Goal: Check status: Check status

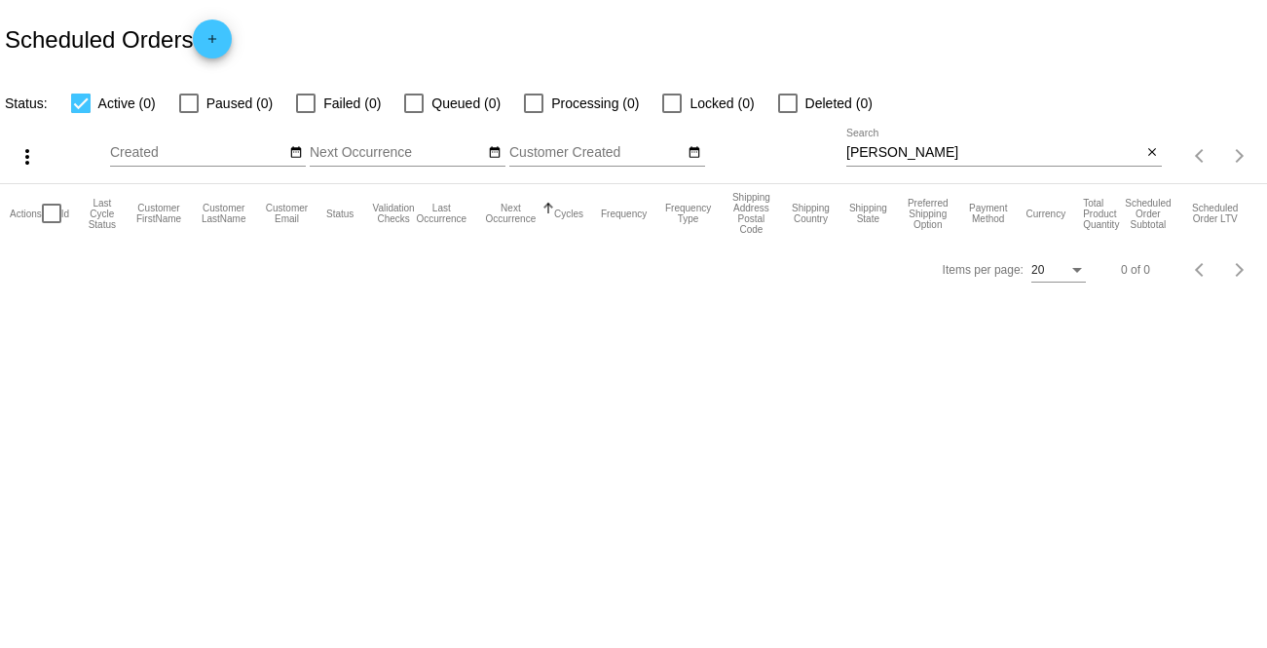
click at [922, 151] on input "[PERSON_NAME]" at bounding box center [993, 153] width 295 height 16
type input "l"
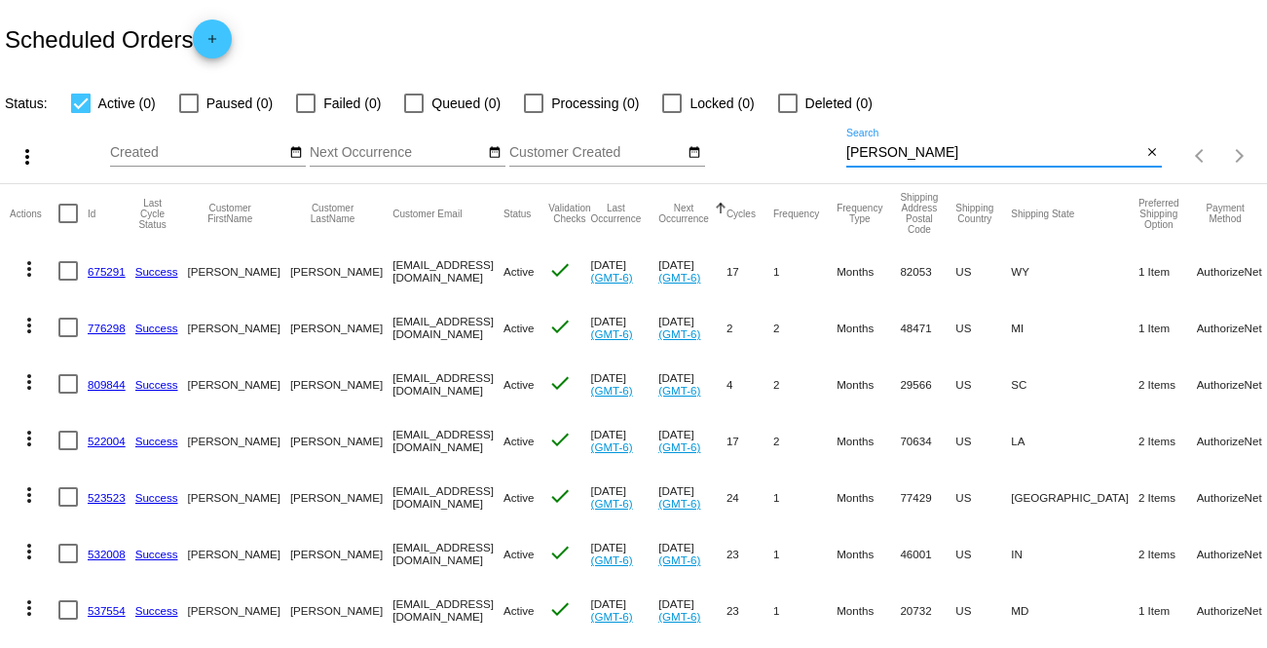
click at [872, 152] on input "[PERSON_NAME]" at bounding box center [993, 153] width 295 height 16
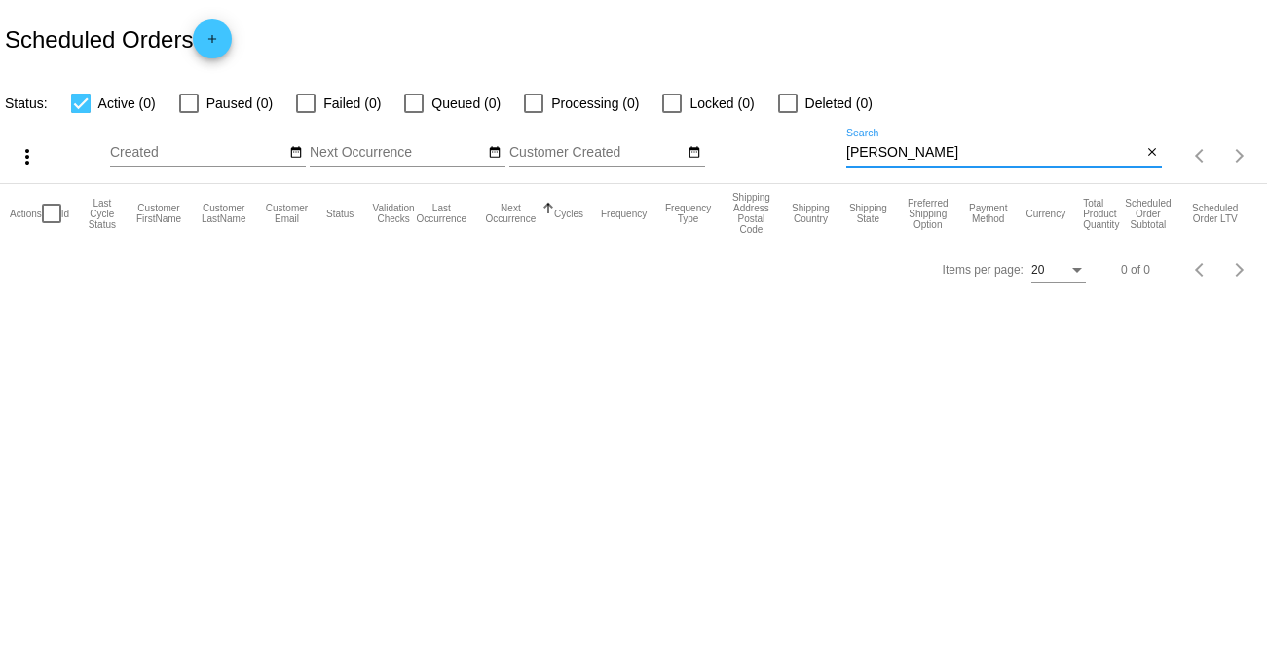
click at [1006, 151] on input "[PERSON_NAME]" at bounding box center [993, 153] width 295 height 16
type input "[PERSON_NAME]"
click at [871, 152] on input "[PERSON_NAME]" at bounding box center [993, 153] width 295 height 16
type input "[PERSON_NAME]"
